Goal: Task Accomplishment & Management: Manage account settings

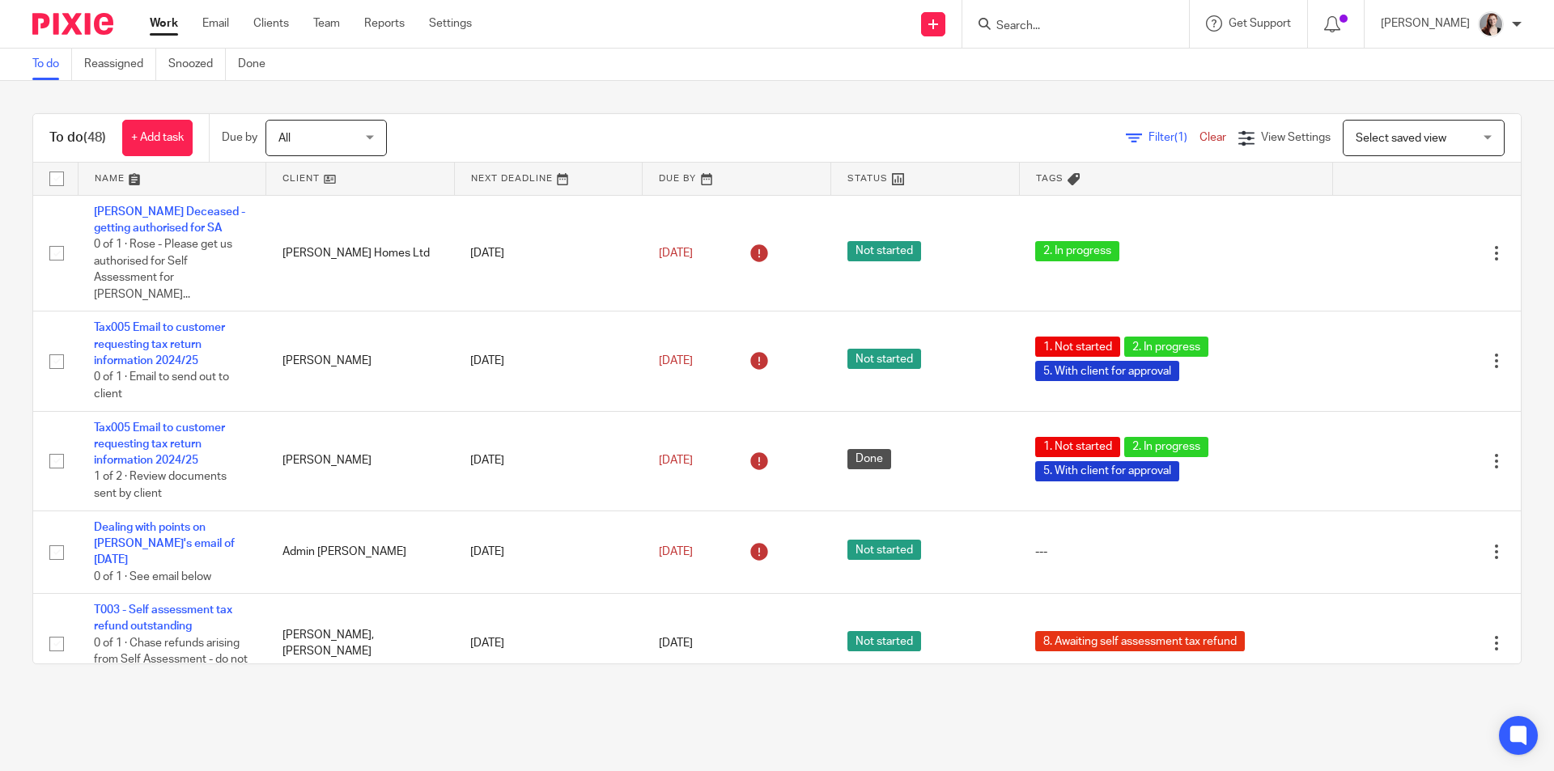
scroll to position [2202, 0]
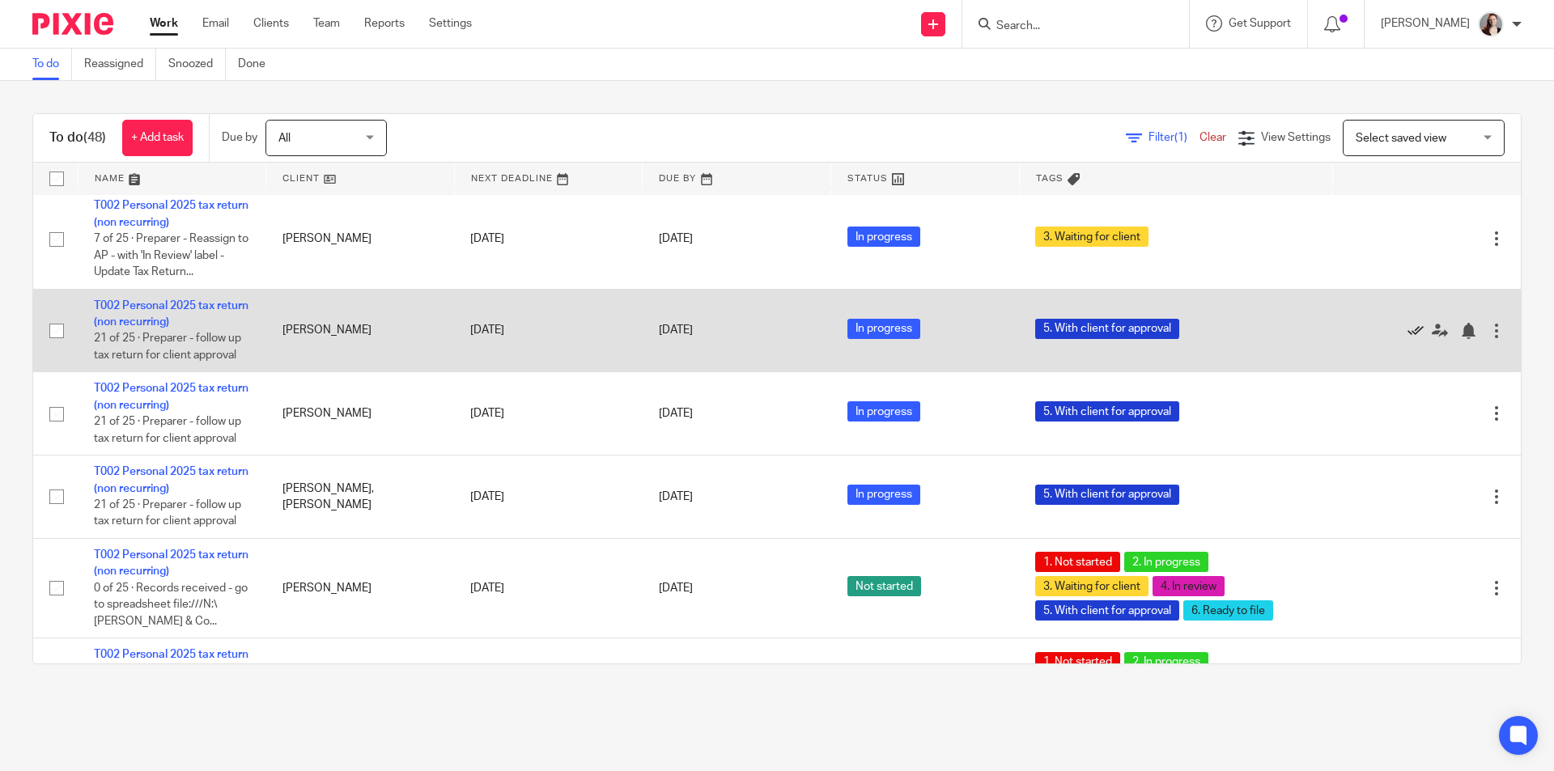
click at [1407, 323] on icon at bounding box center [1415, 331] width 16 height 16
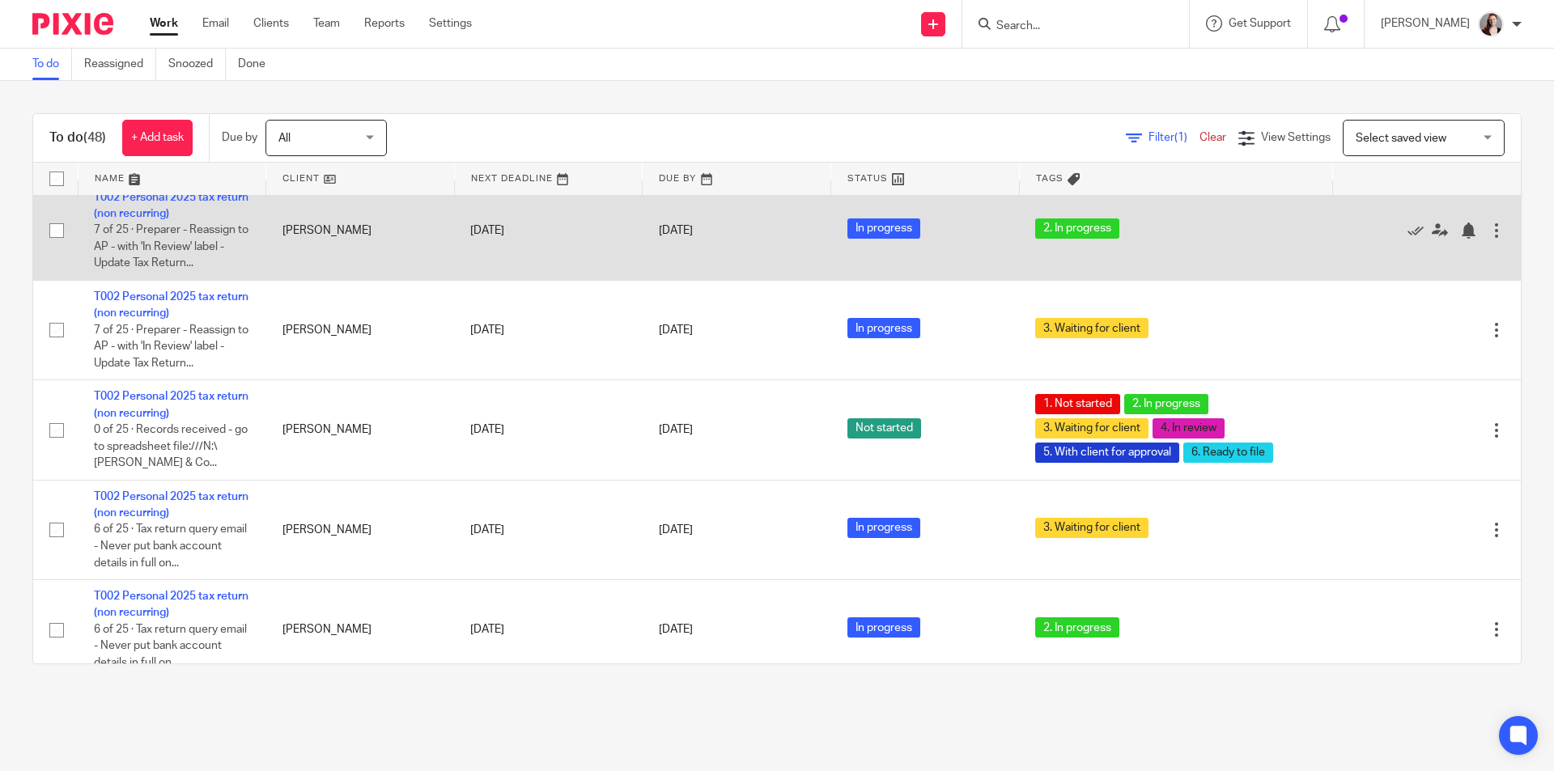
scroll to position [3011, 0]
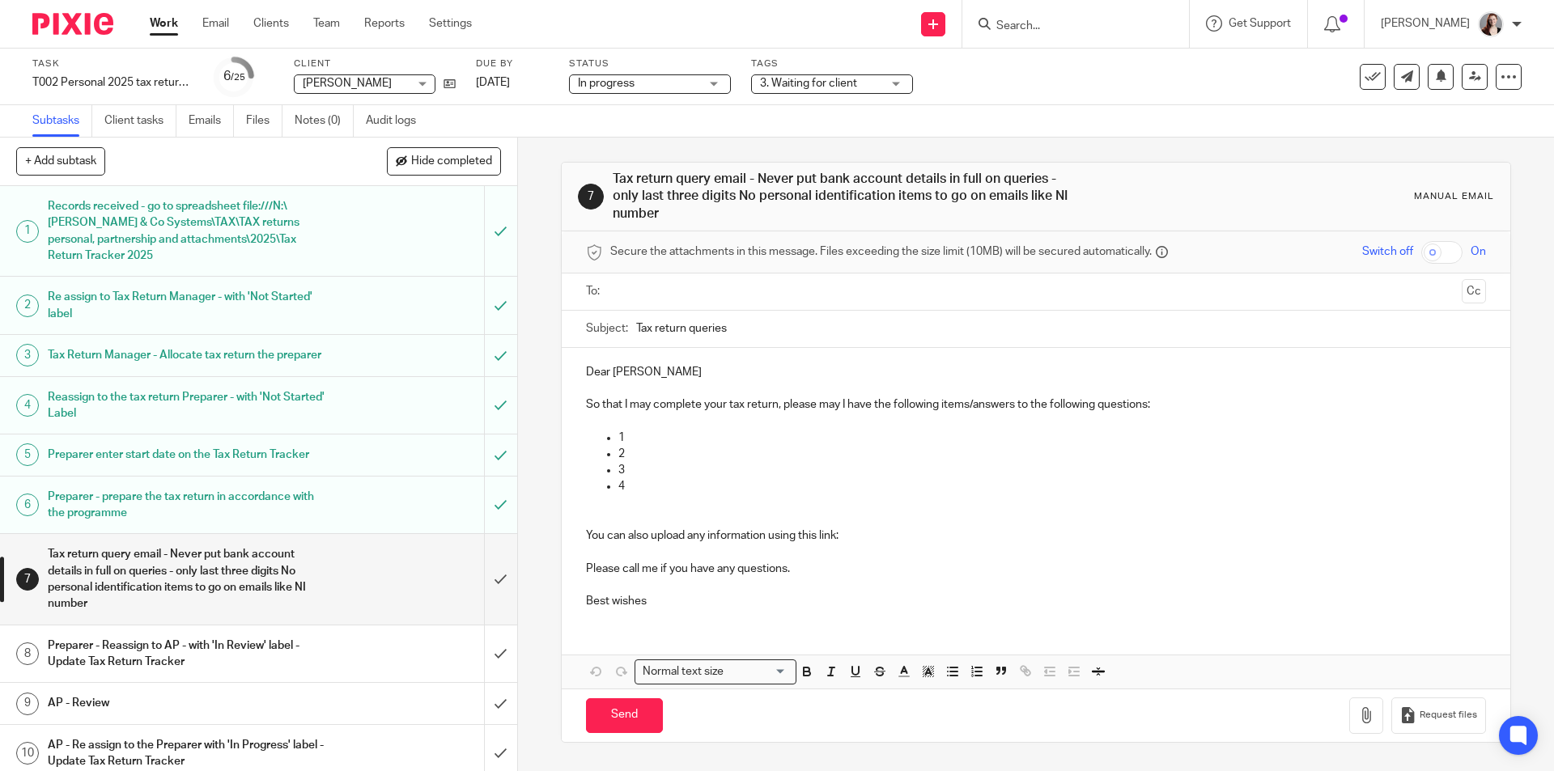
click at [781, 79] on span "3. Waiting for client" at bounding box center [808, 83] width 97 height 11
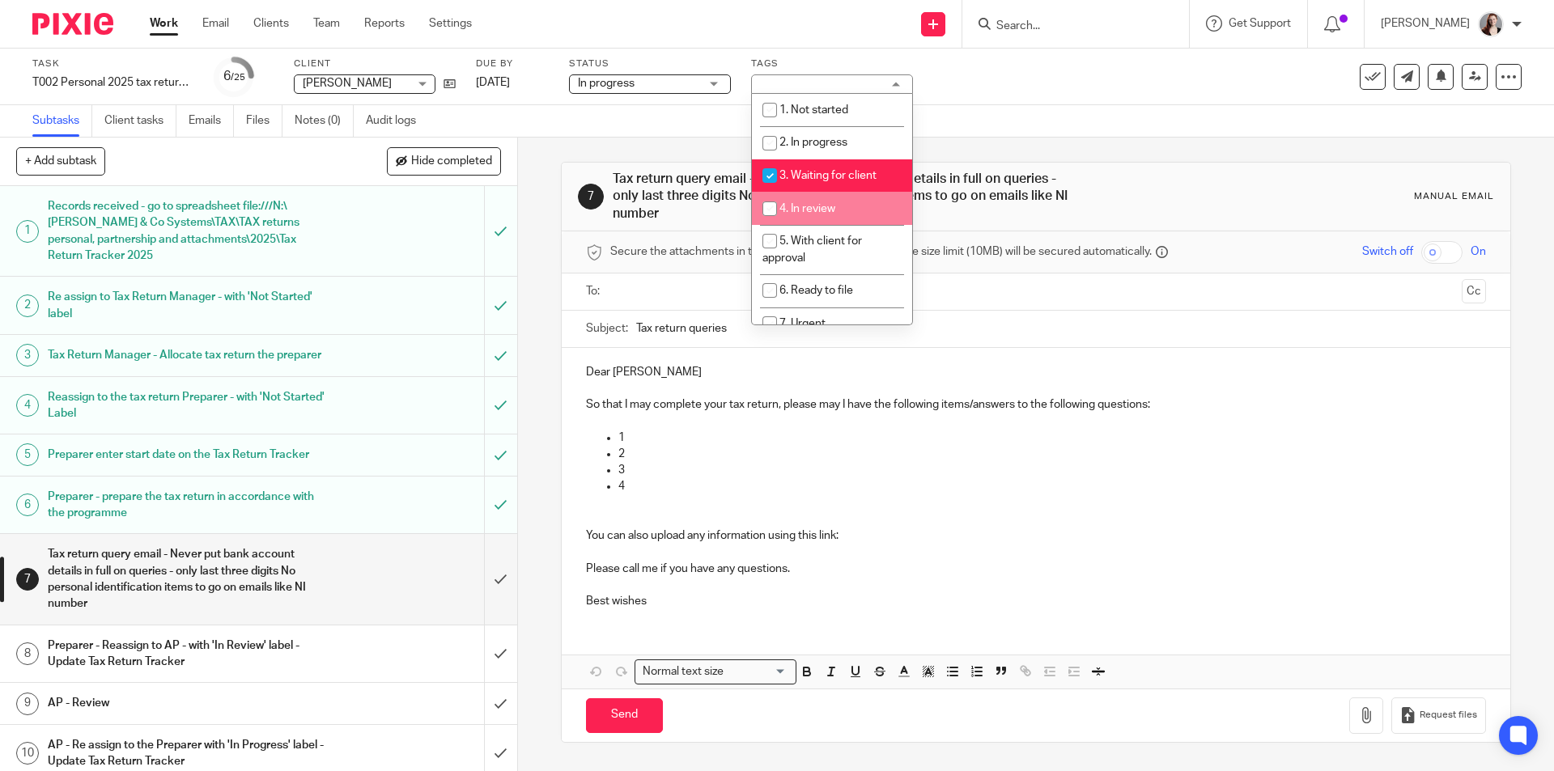
click at [826, 214] on span "4. In review" at bounding box center [807, 208] width 56 height 11
checkbox input "true"
click at [809, 169] on li "3. Waiting for client" at bounding box center [832, 175] width 160 height 33
checkbox input "false"
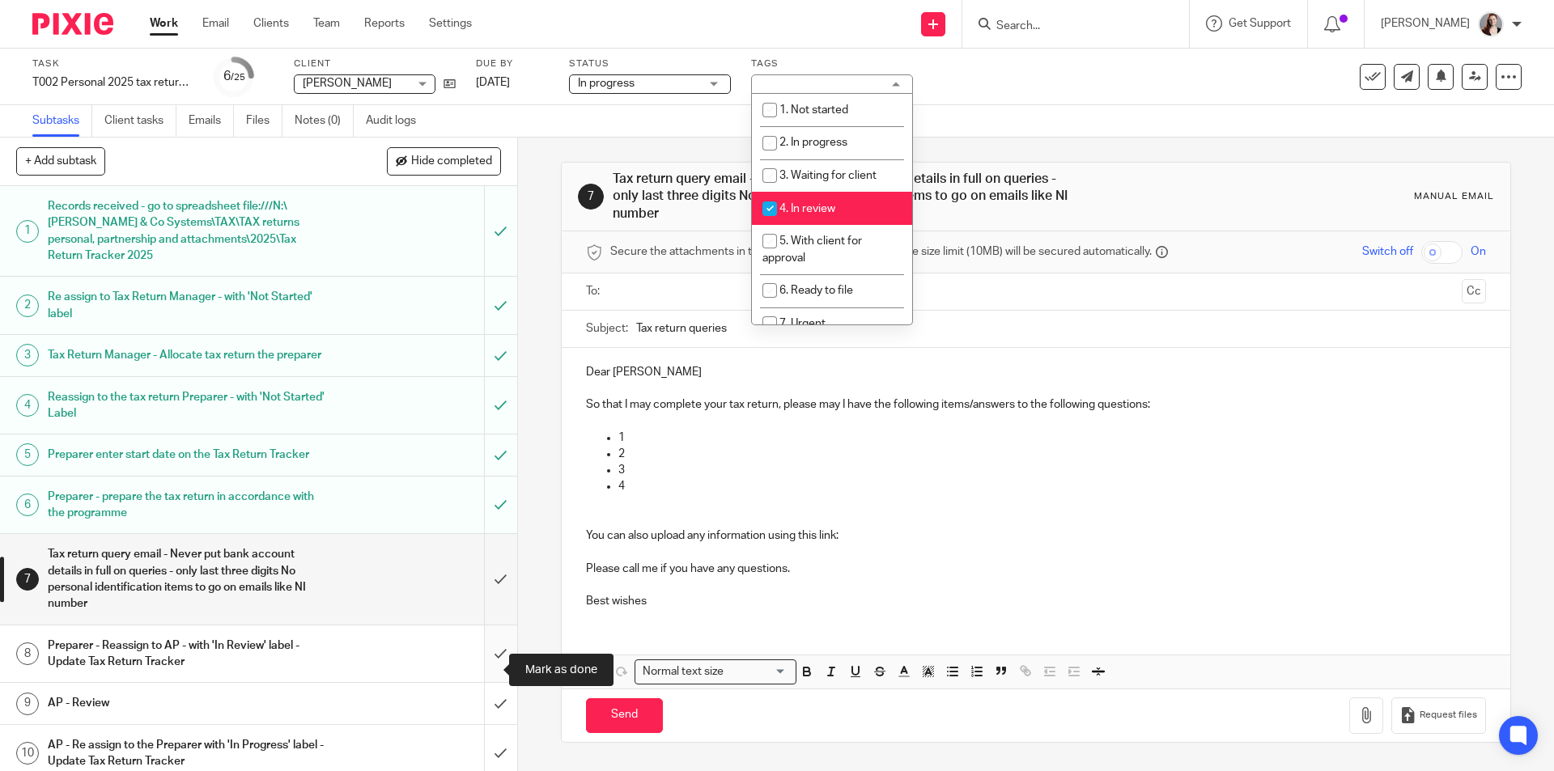
click at [495, 667] on input "submit" at bounding box center [258, 654] width 517 height 57
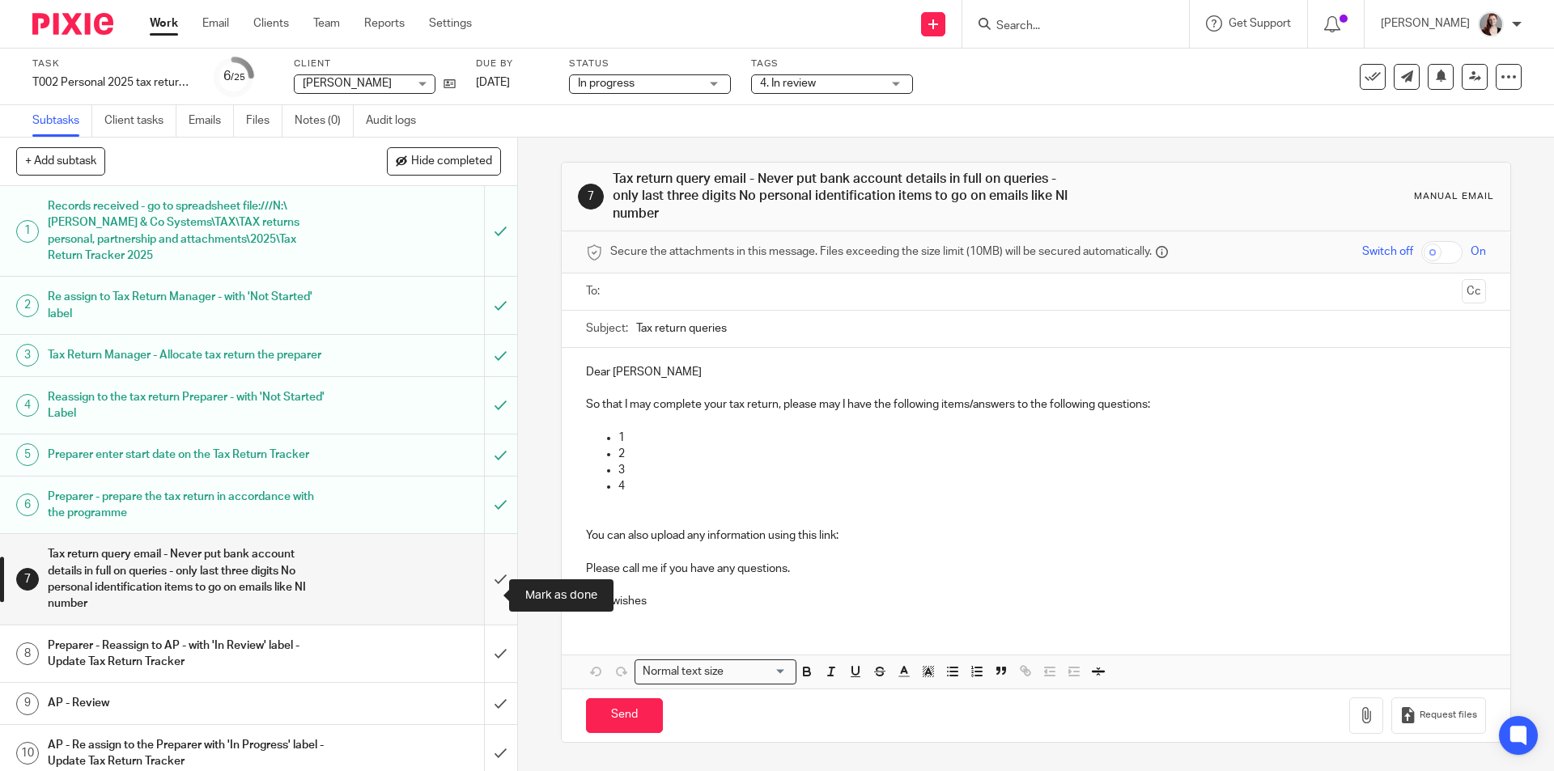
click at [480, 596] on input "submit" at bounding box center [258, 579] width 517 height 90
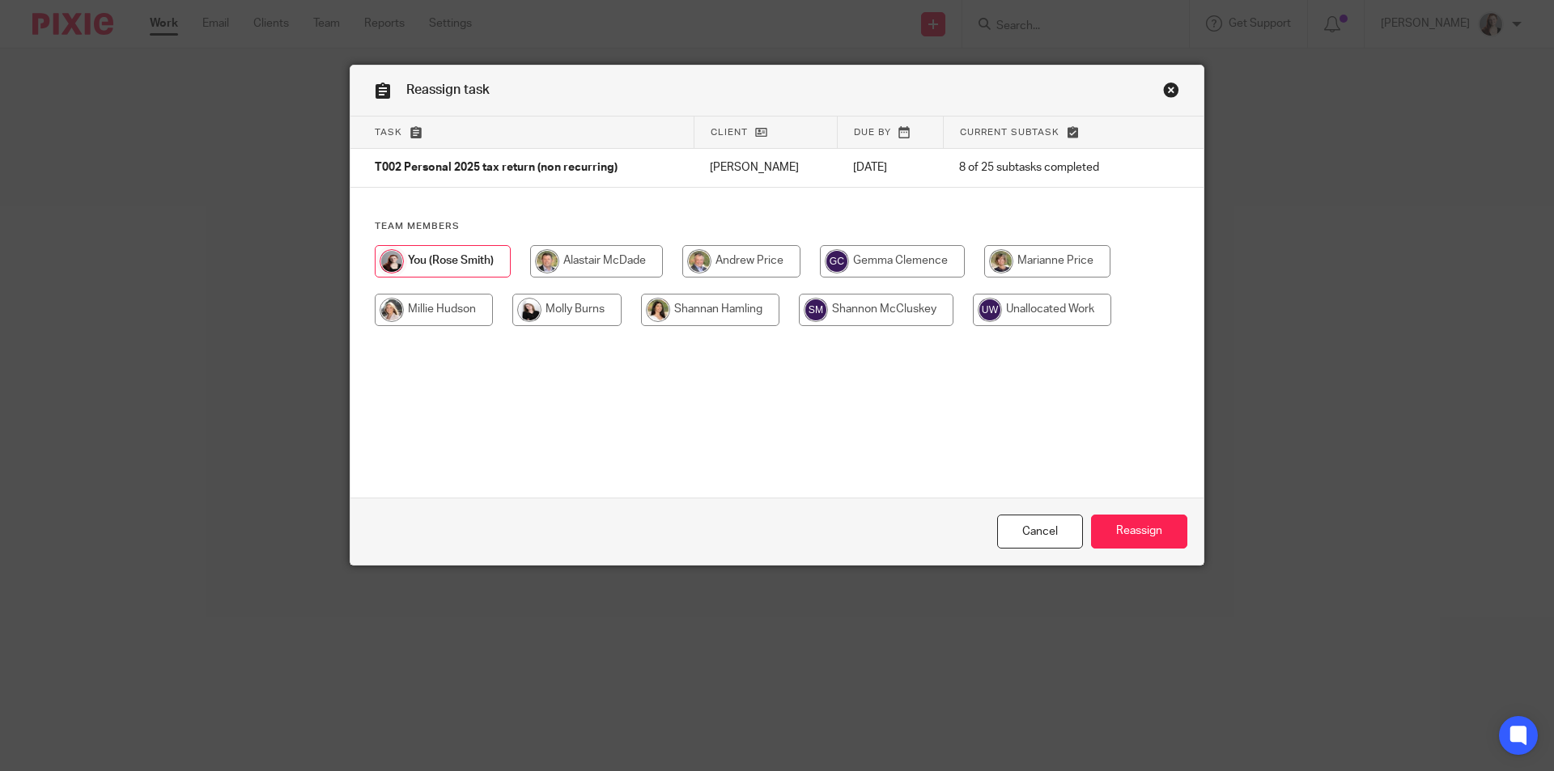
click at [746, 256] on input "radio" at bounding box center [741, 261] width 118 height 32
radio input "true"
click at [1123, 533] on input "Reassign" at bounding box center [1139, 532] width 96 height 35
